Goal: Task Accomplishment & Management: Use online tool/utility

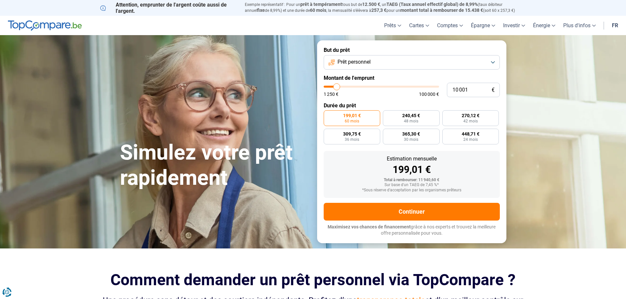
click at [385, 68] on button "Prêt personnel" at bounding box center [412, 62] width 176 height 14
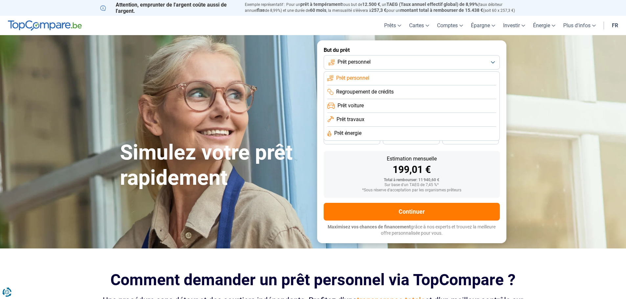
click at [379, 105] on li "Prêt voiture" at bounding box center [411, 106] width 169 height 14
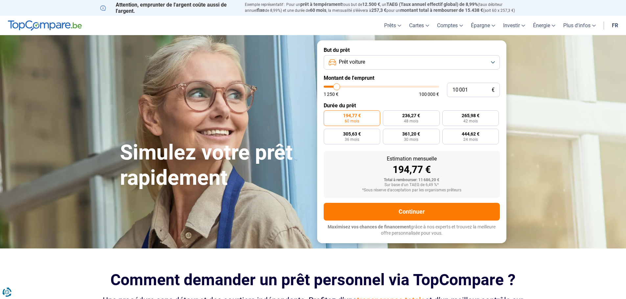
type input "12 500"
type input "12500"
type input "14 750"
type input "14750"
type input "17 500"
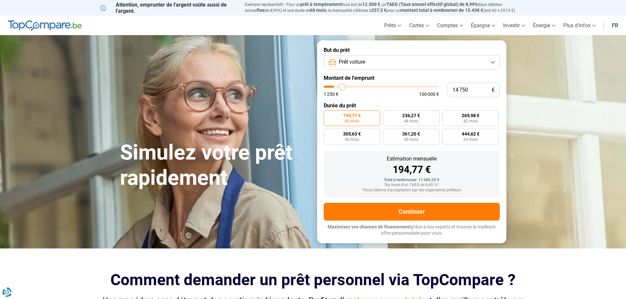
type input "17500"
type input "22 000"
type input "22000"
type input "29 750"
type input "29750"
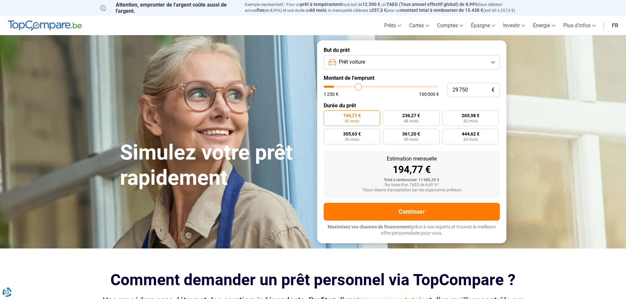
type input "35 000"
type input "35000"
type input "39 750"
type input "39750"
type input "44 000"
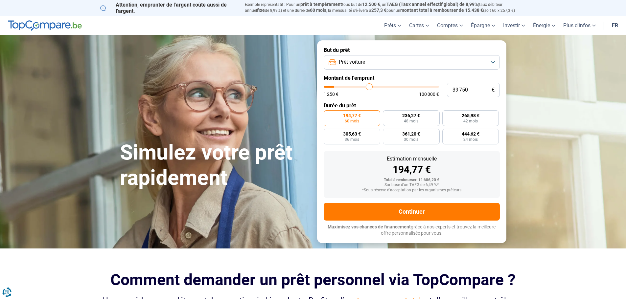
type input "44000"
type input "46 750"
type input "46750"
type input "48 500"
type input "48500"
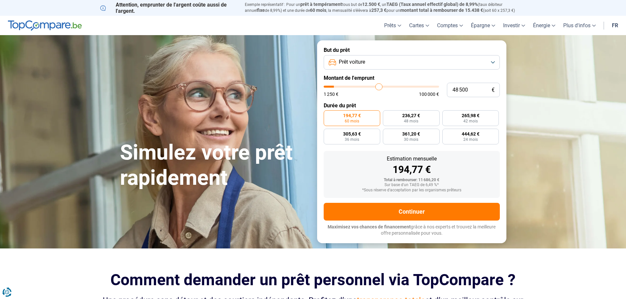
type input "50 000"
type input "50000"
type input "51 250"
type input "51250"
type input "52 500"
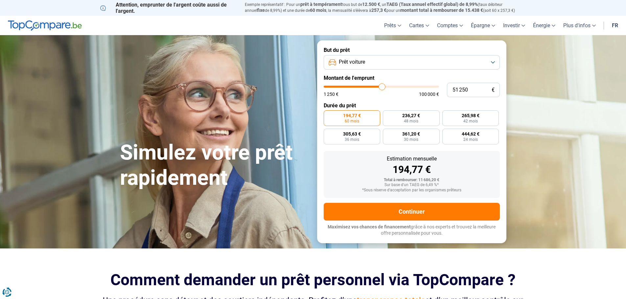
type input "52500"
type input "54 000"
type input "54000"
type input "55 500"
type input "55500"
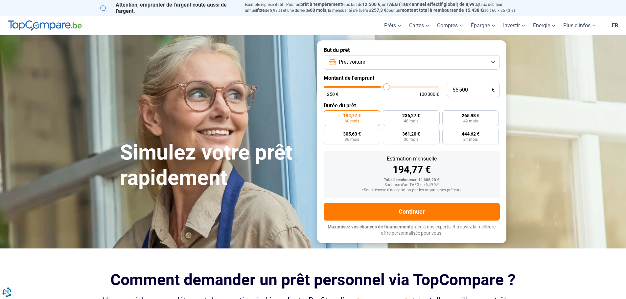
type input "58 000"
type input "58000"
type input "61 750"
type input "61750"
type input "69 250"
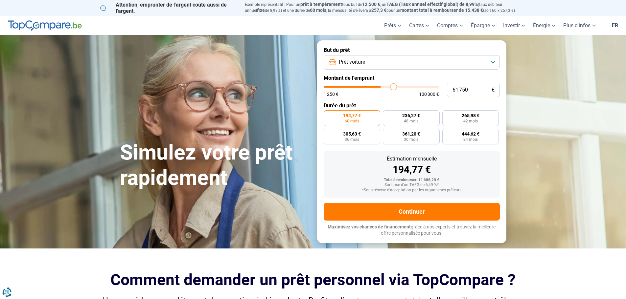
type input "69250"
type input "74 250"
type input "74250"
type input "80 250"
type input "80250"
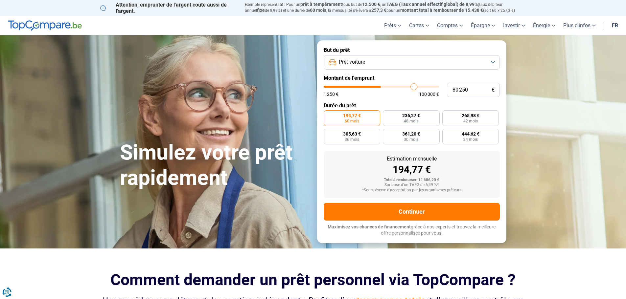
type input "85 750"
type input "85750"
type input "89 000"
type input "89000"
type input "91 250"
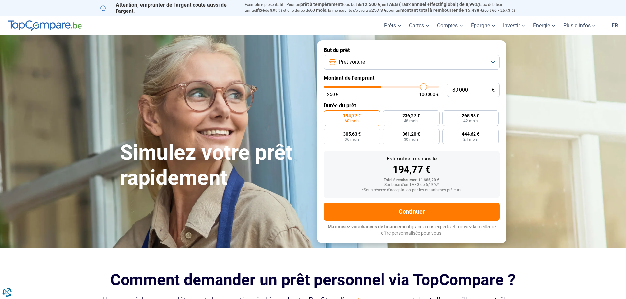
type input "91250"
type input "92 500"
type input "92500"
type input "92 750"
type input "92750"
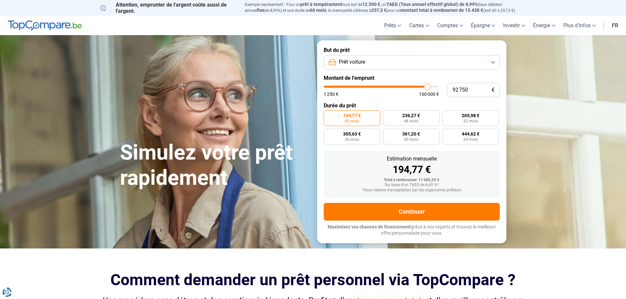
type input "93 250"
type input "93250"
type input "94 000"
type input "94000"
type input "95 750"
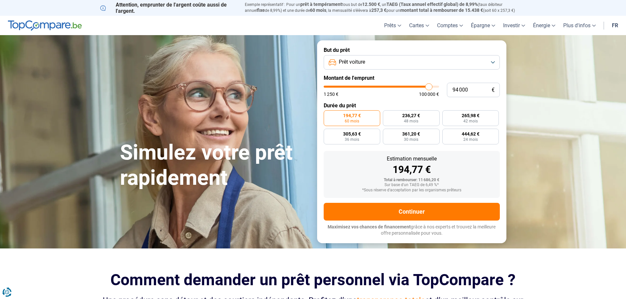
type input "95750"
type input "97 250"
type input "97250"
type input "99 000"
type input "99000"
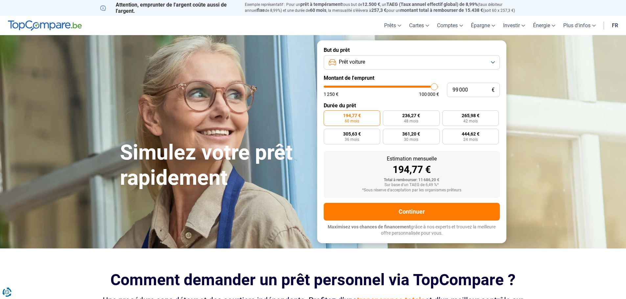
type input "100 000"
drag, startPoint x: 338, startPoint y: 88, endPoint x: 448, endPoint y: 88, distance: 110.0
type input "100000"
click at [439, 88] on input "range" at bounding box center [381, 87] width 115 height 2
radio input "false"
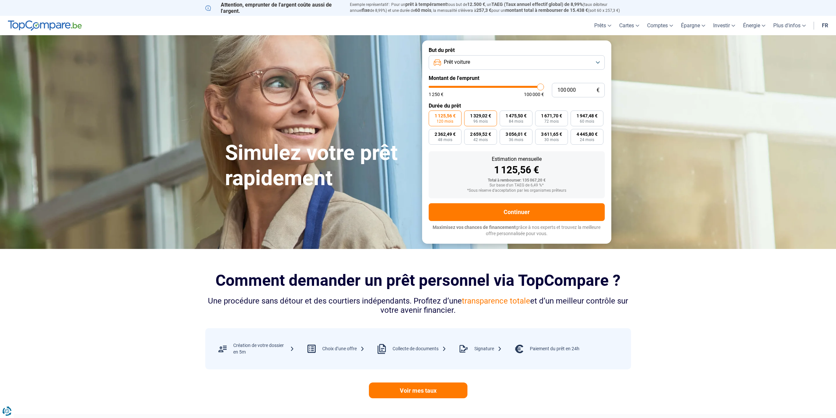
click at [487, 113] on span "1 329,02 €" at bounding box center [480, 115] width 21 height 5
click at [468, 113] on input "1 329,02 € 96 mois" at bounding box center [466, 112] width 4 height 4
radio input "true"
click at [475, 61] on button "Prêt voiture" at bounding box center [517, 62] width 176 height 14
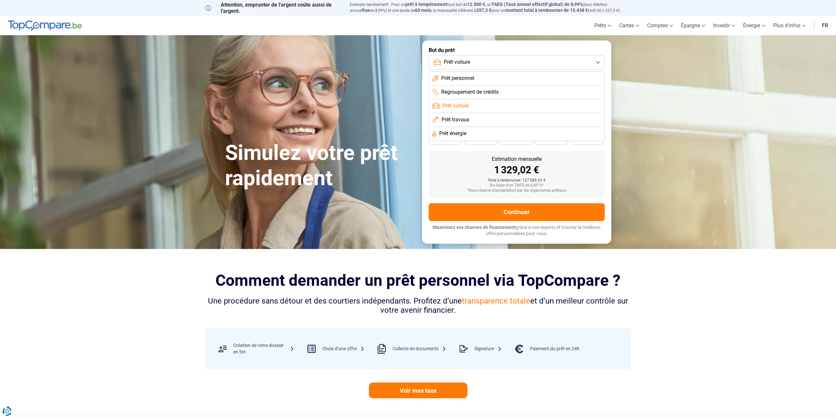
click at [625, 299] on section "Comment demander un prêt personnel via TopCompare ? Une procédure sans détour e…" at bounding box center [418, 331] width 836 height 165
